Goal: Check status: Check status

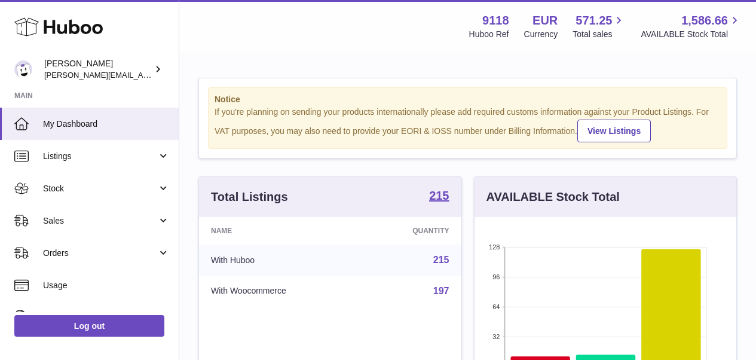
scroll to position [187, 262]
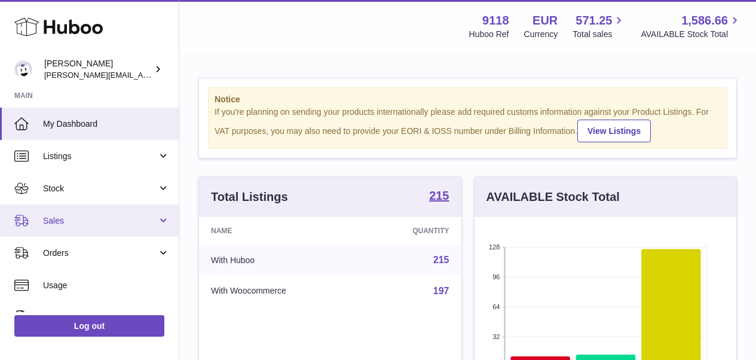
click at [57, 221] on span "Sales" at bounding box center [100, 220] width 114 height 11
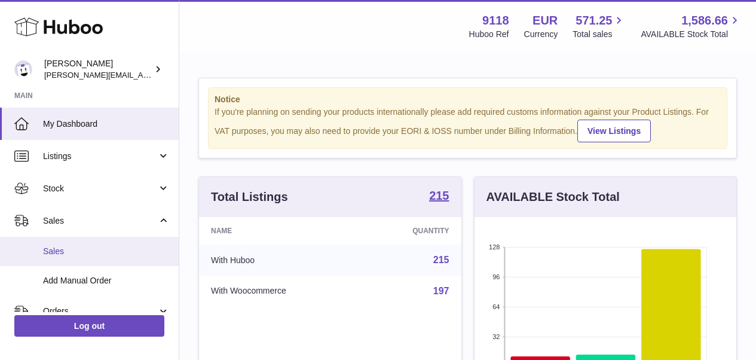
click at [75, 247] on span "Sales" at bounding box center [106, 251] width 127 height 11
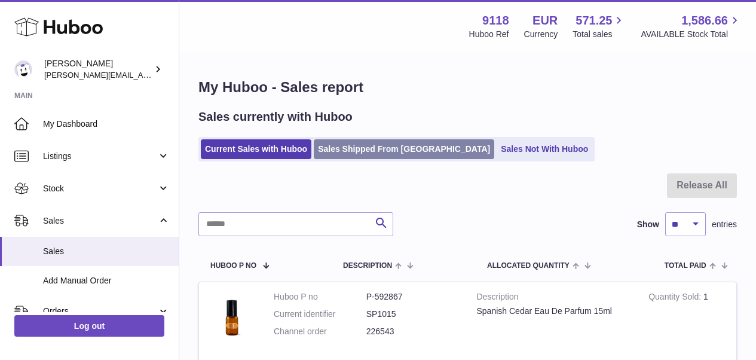
click at [382, 154] on link "Sales Shipped From [GEOGRAPHIC_DATA]" at bounding box center [404, 149] width 181 height 20
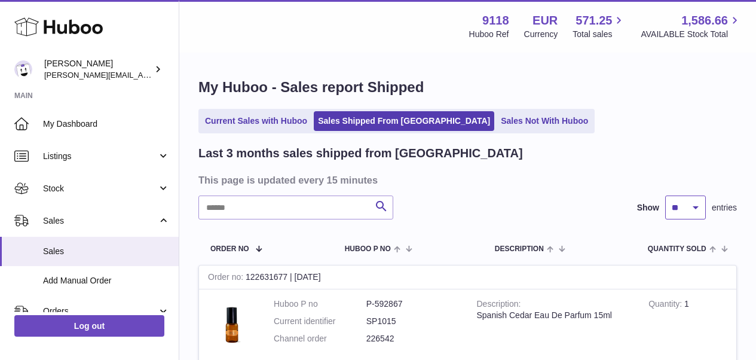
select select "**"
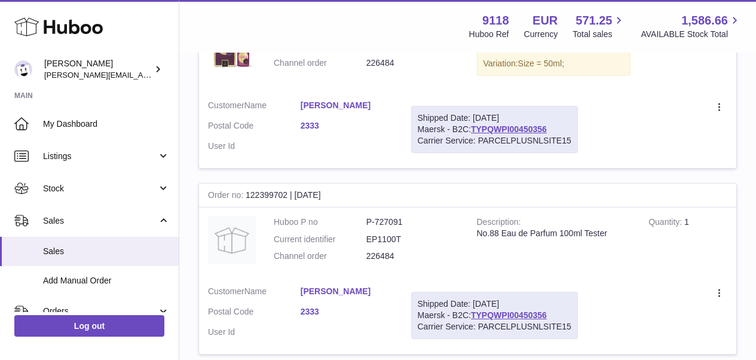
scroll to position [9202, 0]
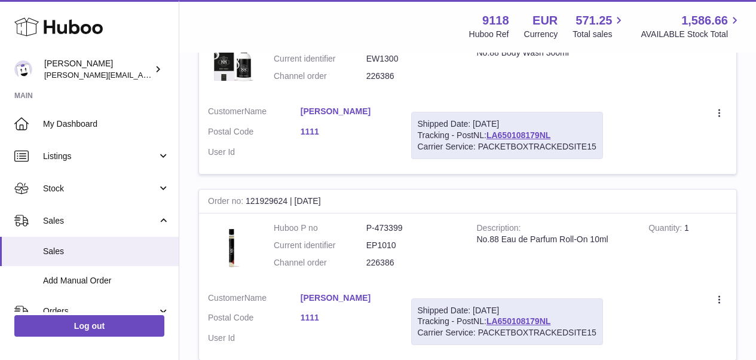
scroll to position [9195, 0]
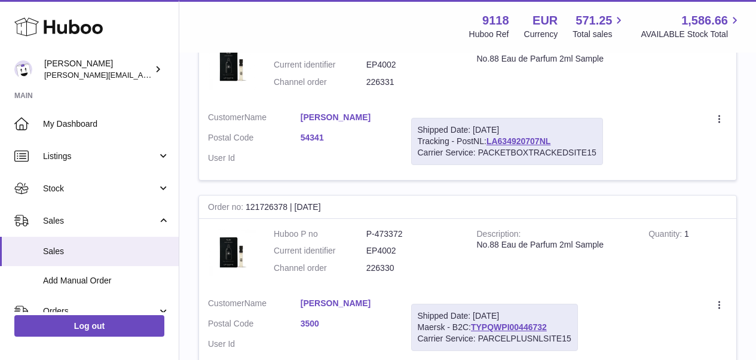
scroll to position [2665, 0]
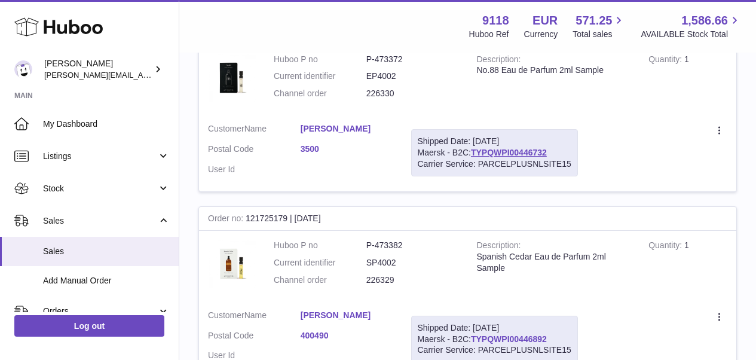
drag, startPoint x: 554, startPoint y: 289, endPoint x: 473, endPoint y: 289, distance: 81.3
click at [473, 316] on div "Shipped Date: 29th Jul 2025 Maersk - B2C: TYPQWPI00446892 Carrier Service: PARC…" at bounding box center [494, 339] width 167 height 47
copy link "TYPQWPI00446892"
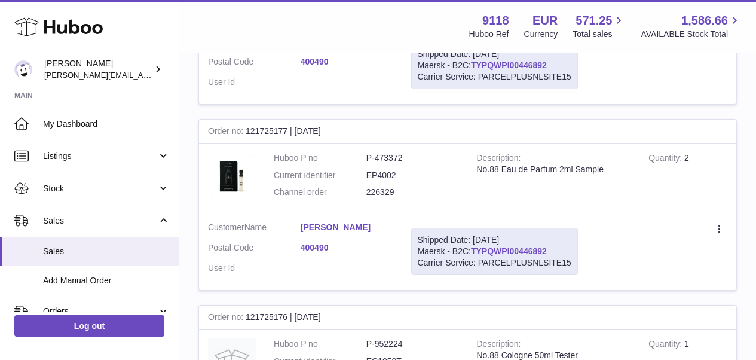
scroll to position [3205, 0]
